Goal: Information Seeking & Learning: Learn about a topic

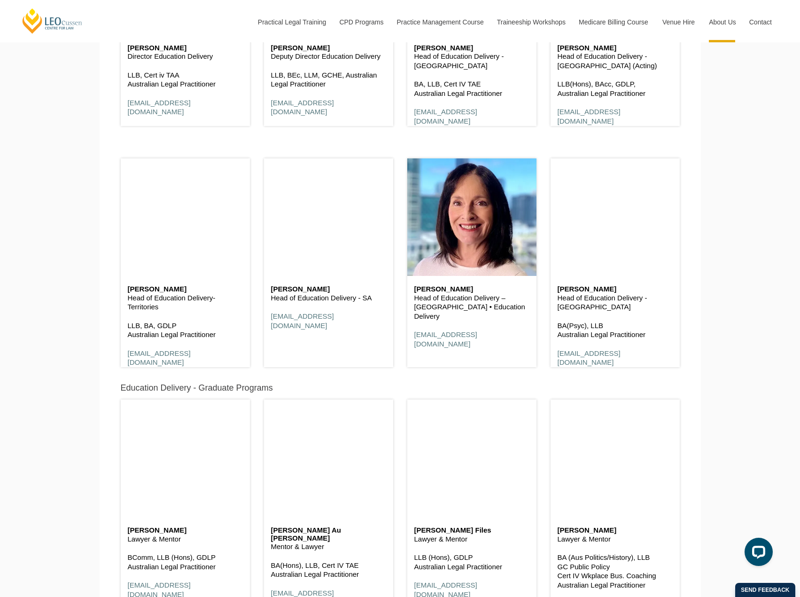
scroll to position [846, 0]
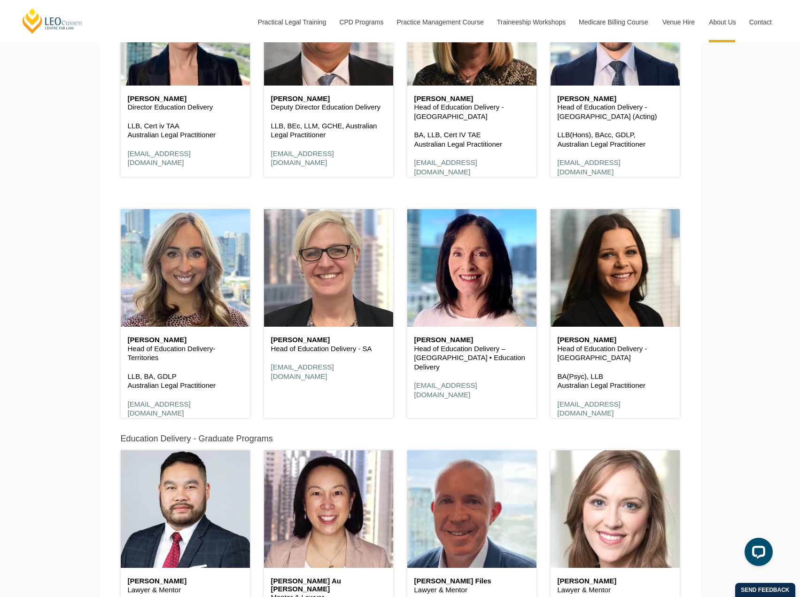
click at [219, 370] on div "Tiffany Long Head of Education Delivery-Territories LLB, BA, GDLP Australian Le…" at bounding box center [185, 376] width 129 height 101
